Goal: Task Accomplishment & Management: Complete application form

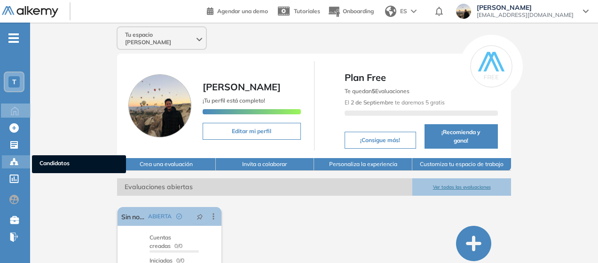
click at [37, 164] on ul "Candidatos" at bounding box center [79, 164] width 94 height 18
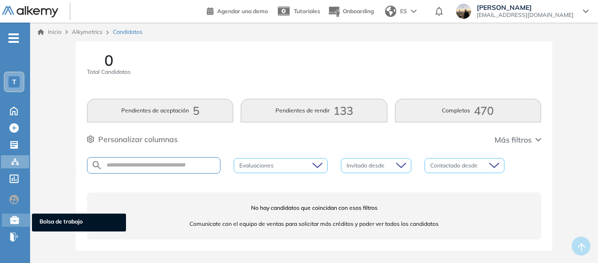
click at [49, 219] on span "Bolsa de trabajo" at bounding box center [78, 222] width 79 height 10
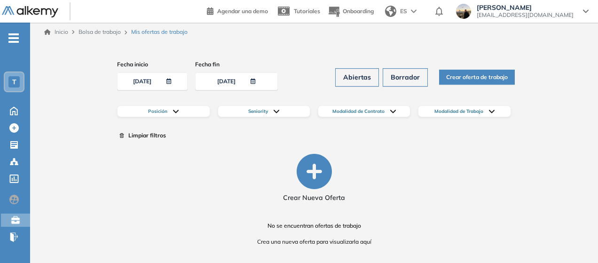
click at [317, 172] on icon "button" at bounding box center [314, 171] width 35 height 35
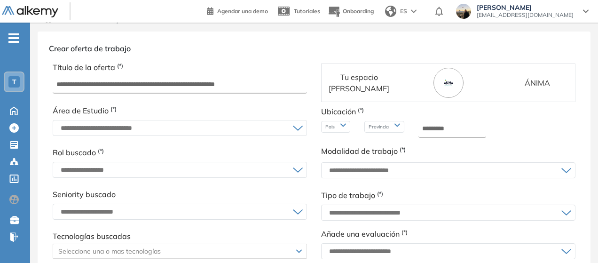
scroll to position [16, 0]
